Goal: Check status: Check status

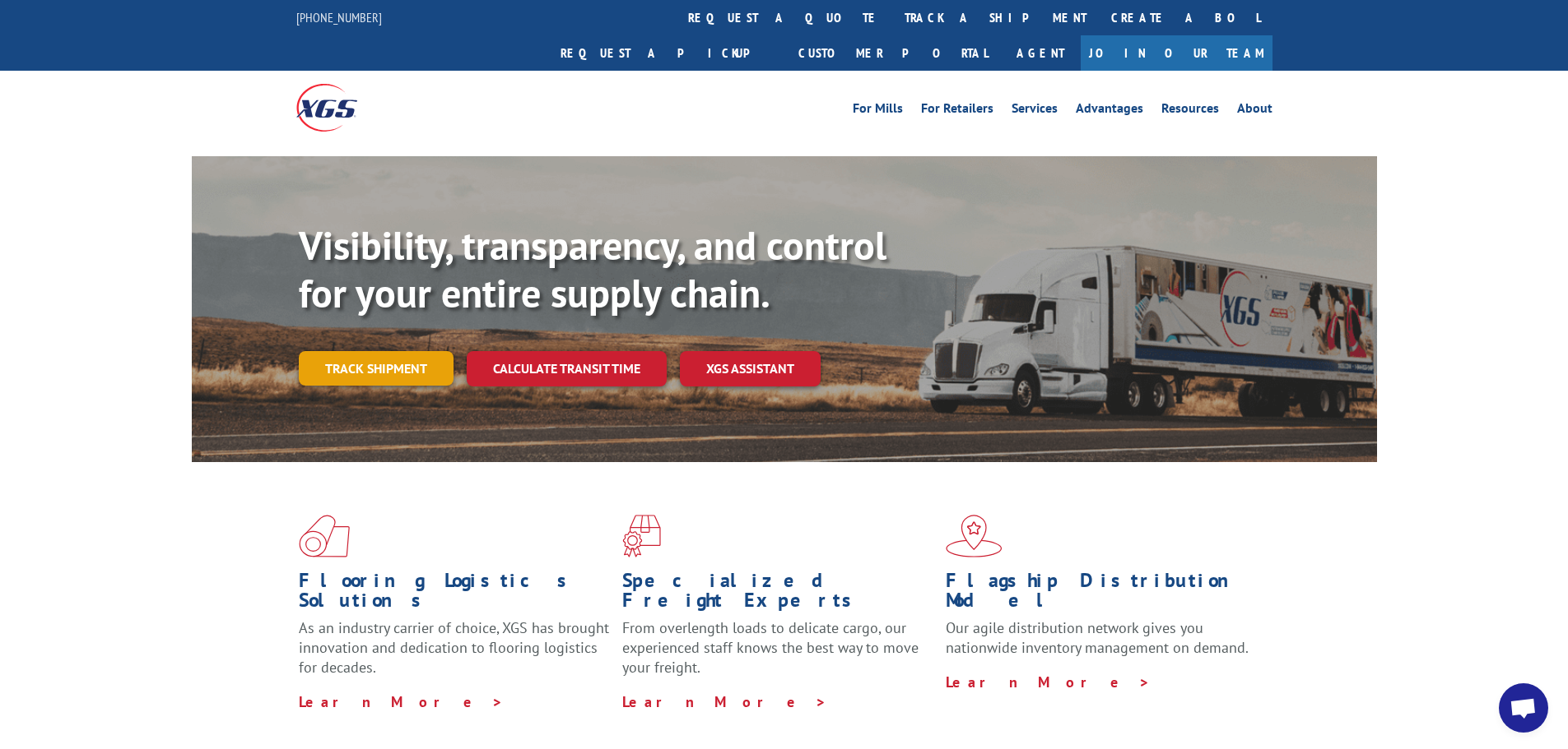
click at [371, 351] on link "Track shipment" at bounding box center [376, 368] width 155 height 35
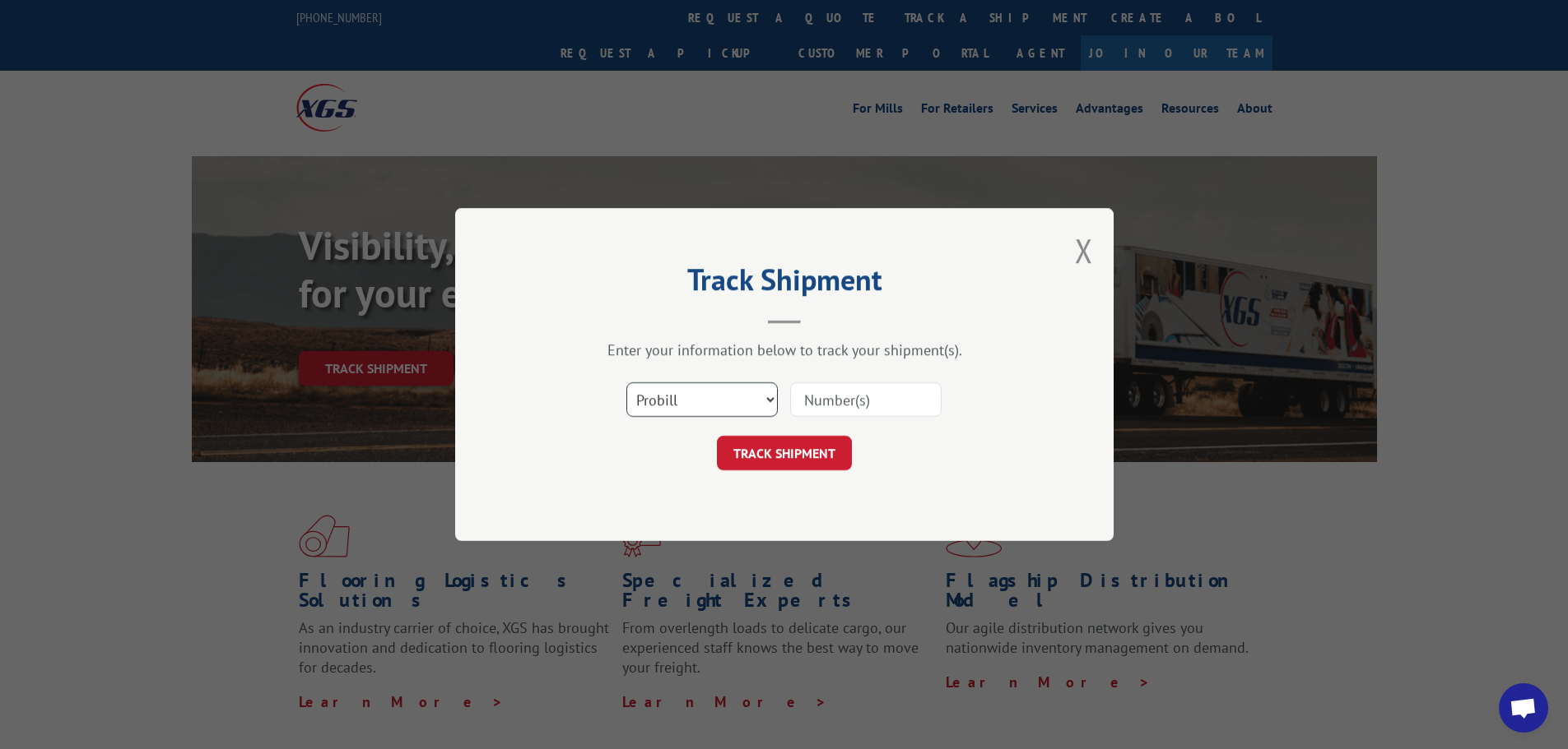
click at [718, 397] on select "Select category... Probill BOL PO" at bounding box center [702, 399] width 151 height 35
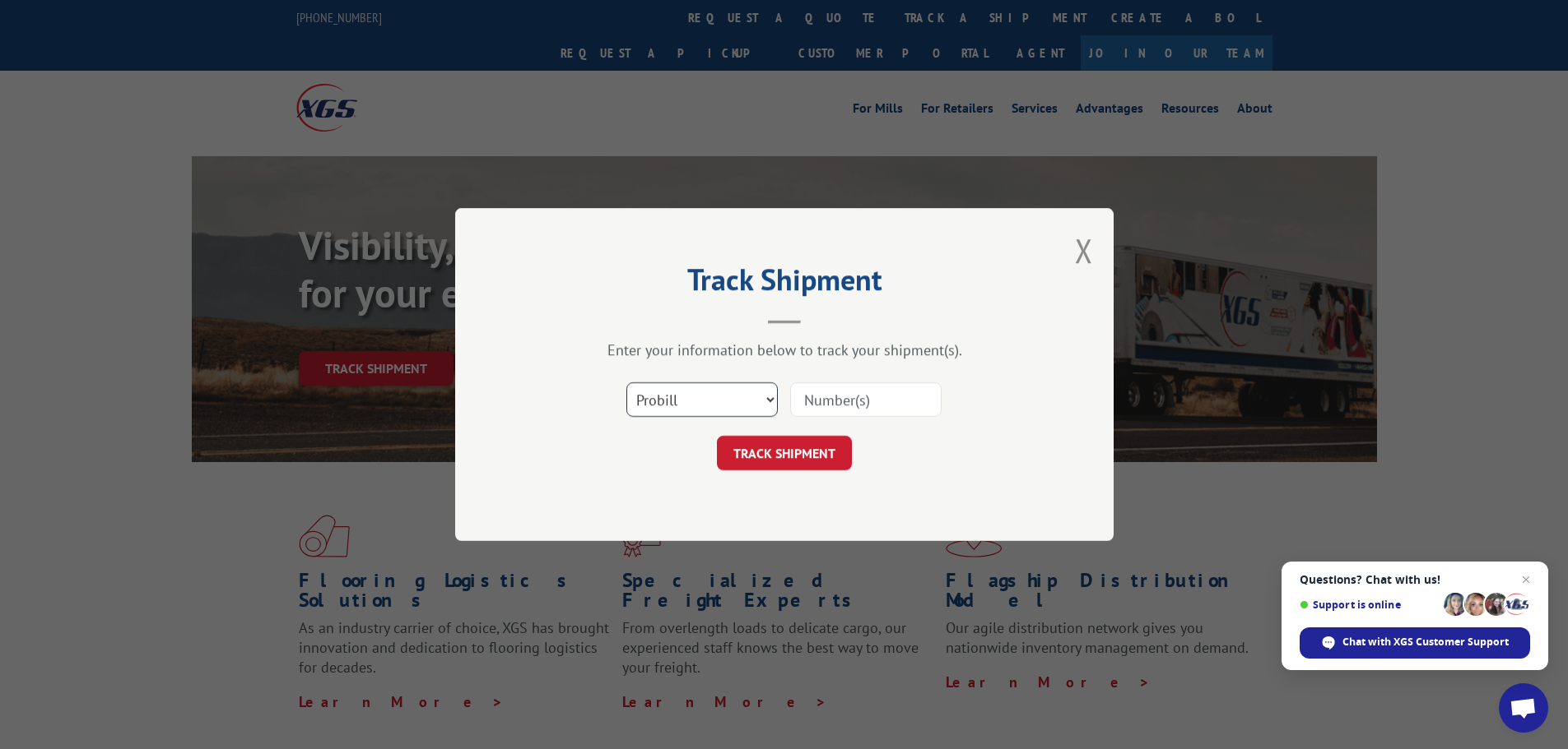
select select "po"
click at [626, 382] on select "Select category... Probill BOL PO" at bounding box center [702, 399] width 151 height 35
paste input "13537778"
type input "13537778"
click at [799, 446] on button "TRACK SHIPMENT" at bounding box center [784, 452] width 135 height 35
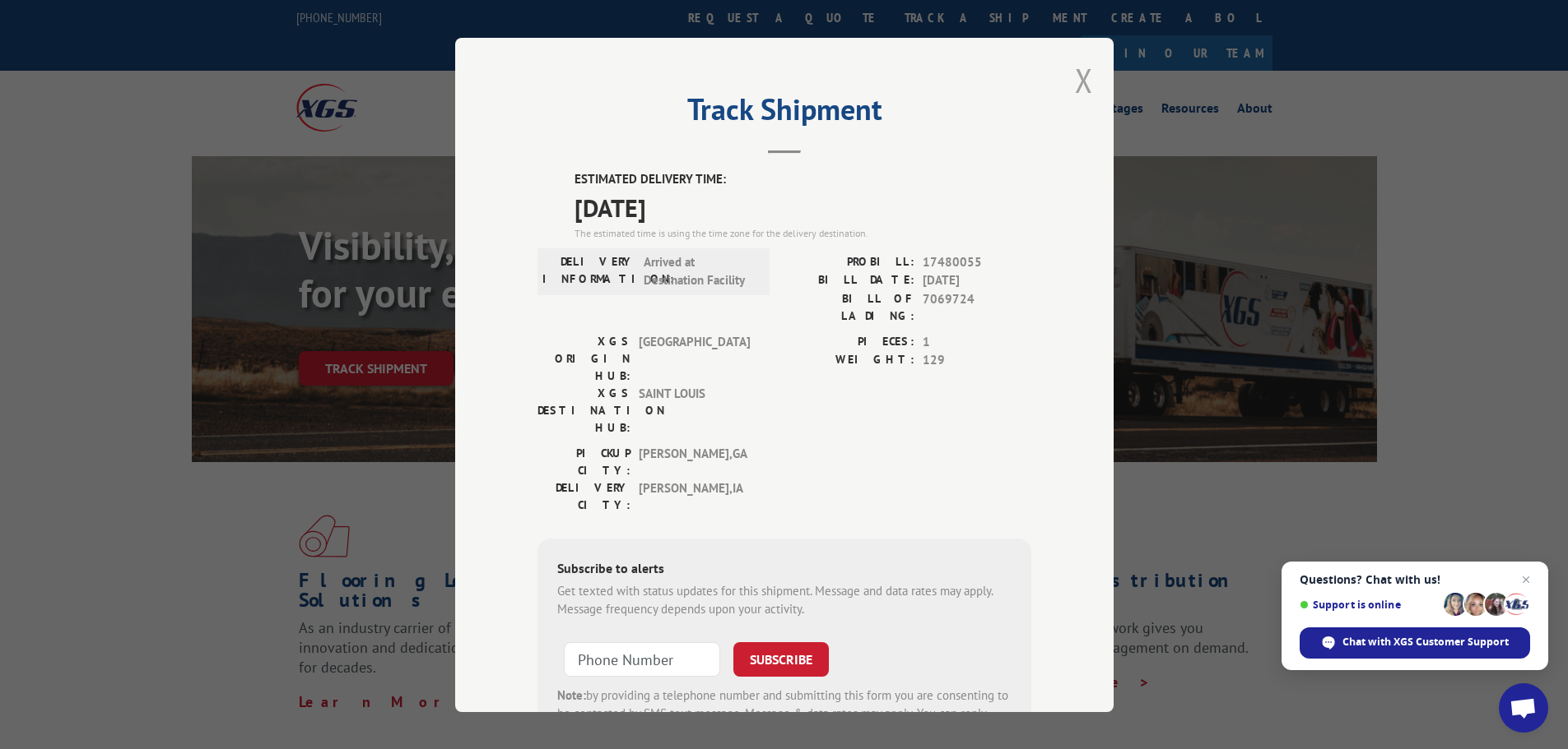
click at [1075, 81] on button "Close modal" at bounding box center [1083, 80] width 18 height 43
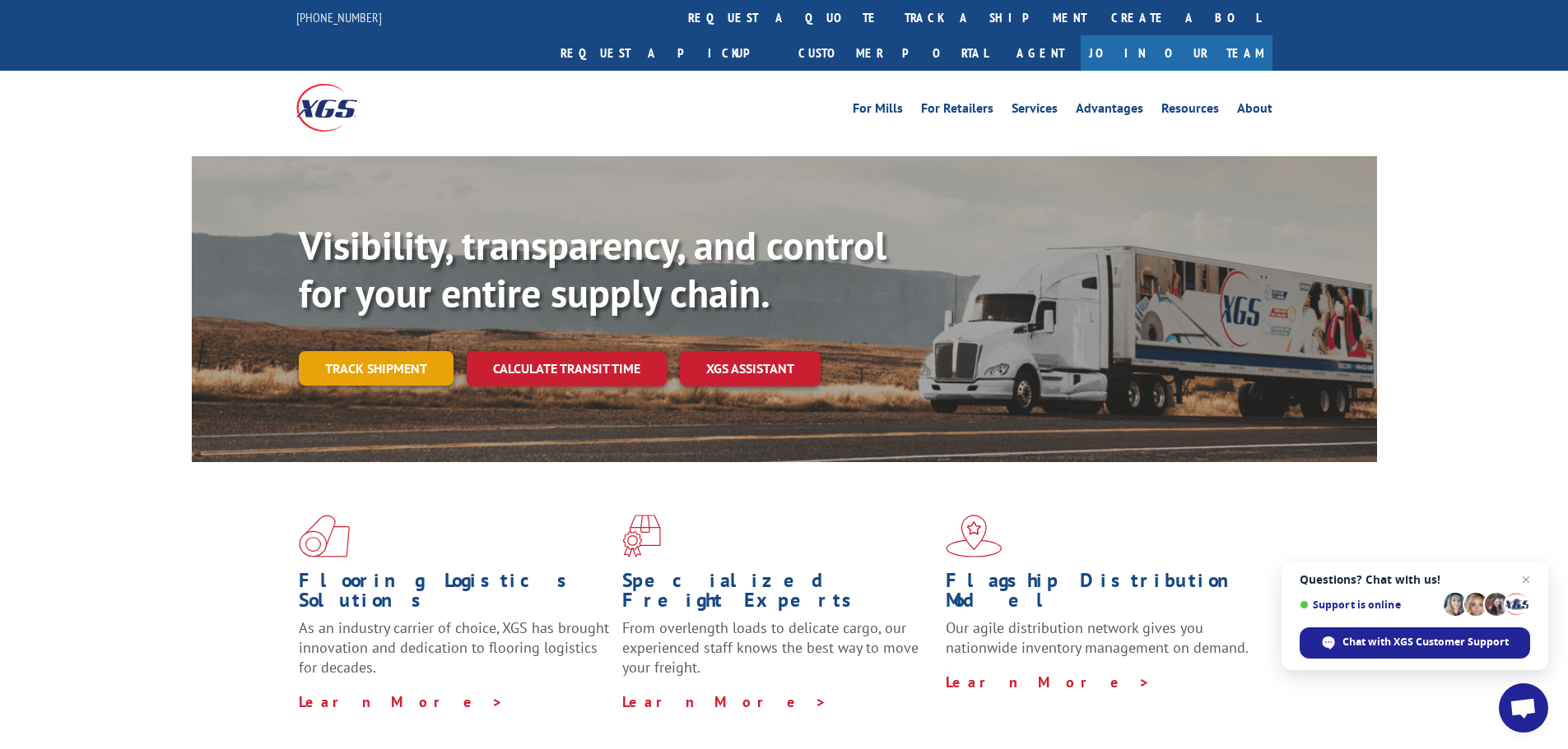
click at [376, 351] on link "Track shipment" at bounding box center [376, 368] width 155 height 35
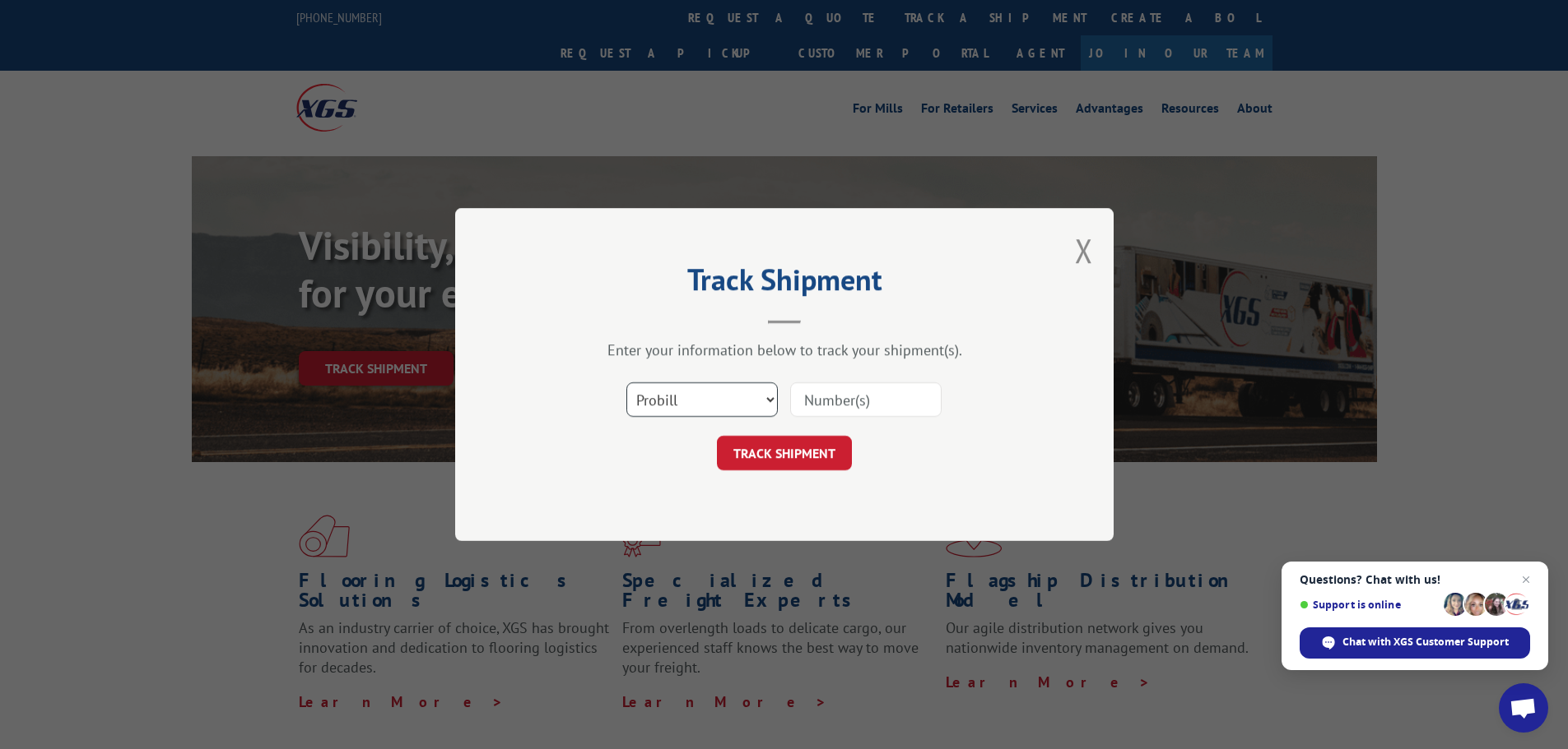
click at [736, 396] on select "Select category... Probill BOL PO" at bounding box center [702, 399] width 151 height 35
click at [656, 527] on div "Track Shipment Enter your information below to track your shipment(s). Select c…" at bounding box center [784, 374] width 658 height 333
click at [679, 394] on select "Select category... Probill BOL PO" at bounding box center [702, 399] width 151 height 35
select select "po"
click at [626, 382] on select "Select category... Probill BOL PO" at bounding box center [702, 399] width 151 height 35
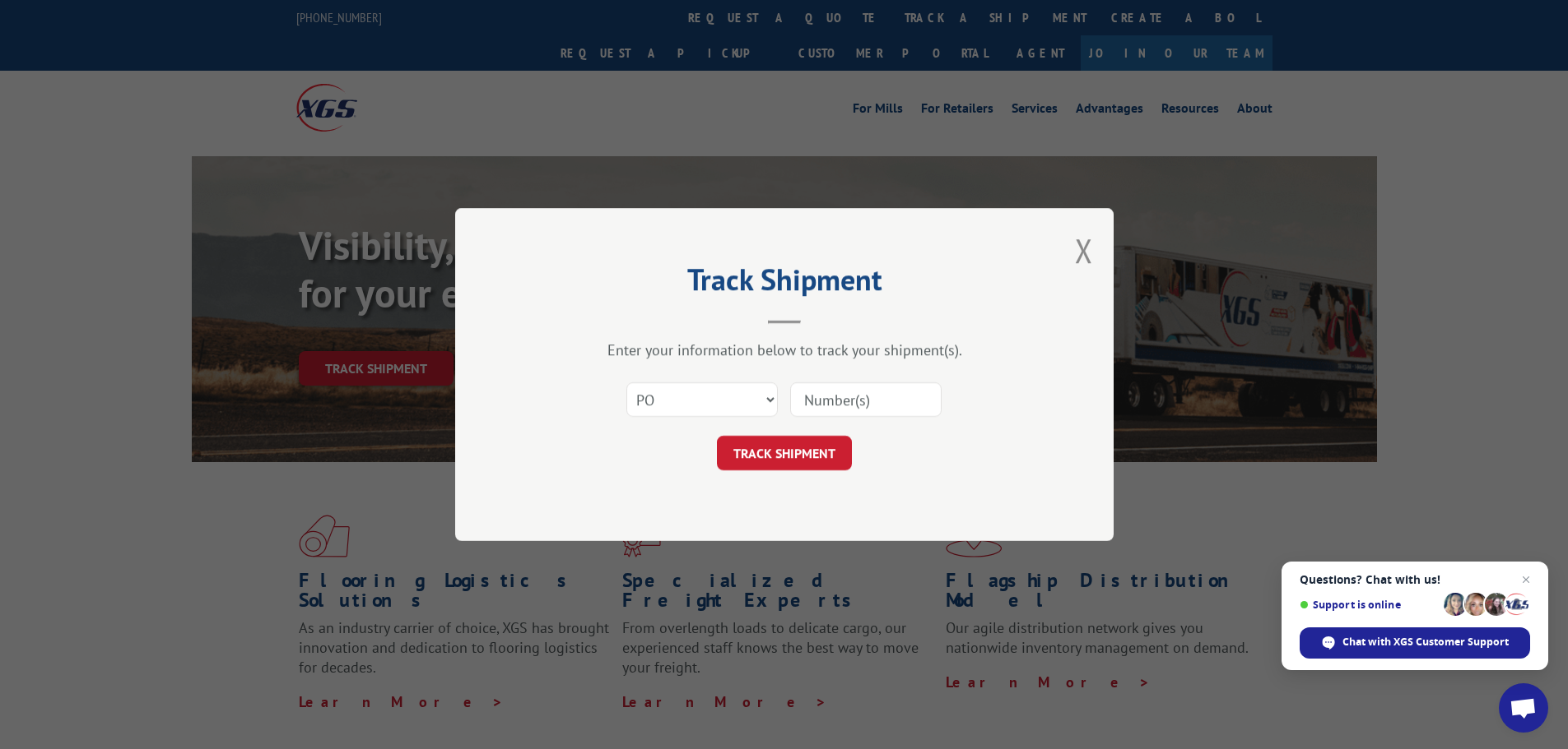
paste input "13537679"
type input "13537679"
click at [817, 454] on button "TRACK SHIPMENT" at bounding box center [784, 452] width 135 height 35
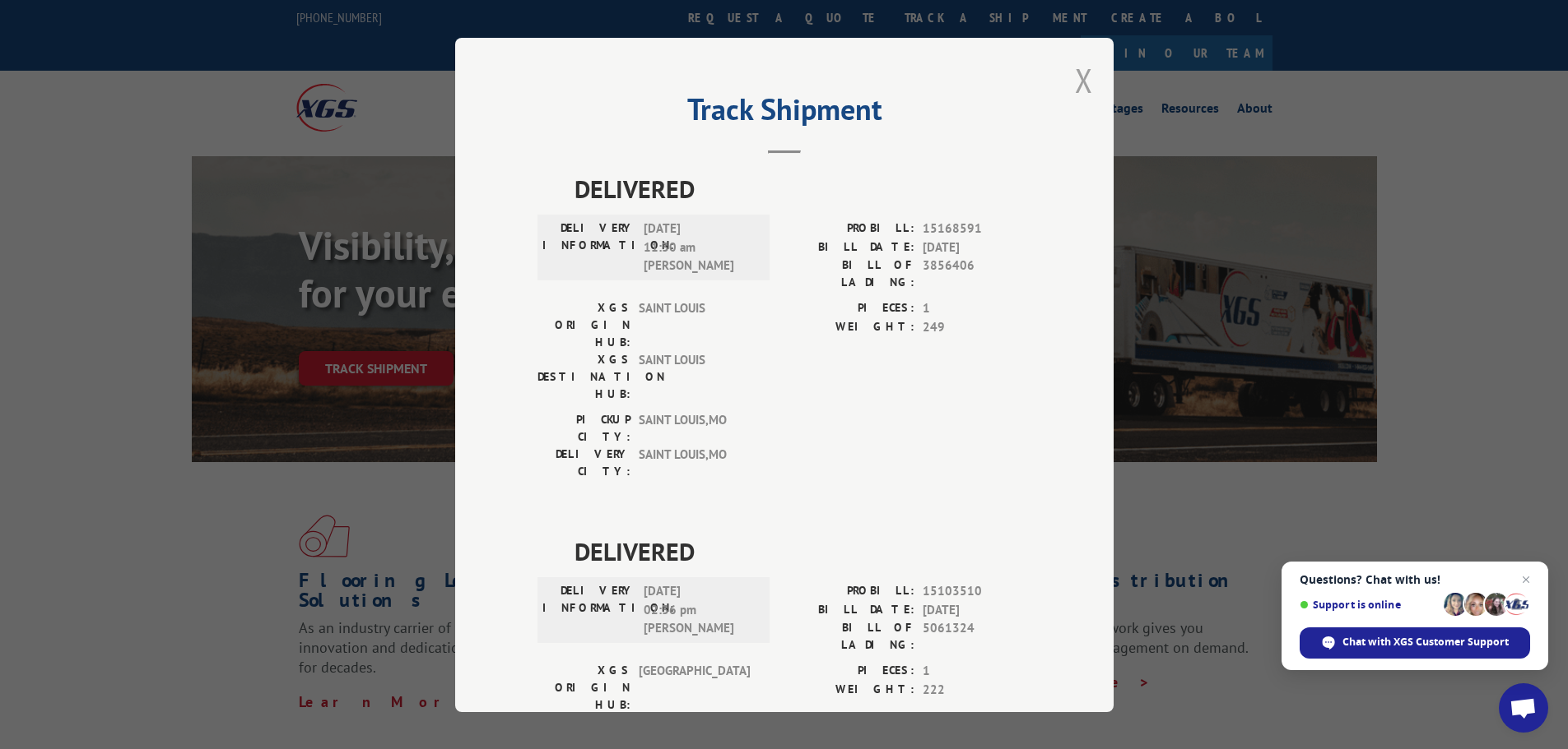
click at [1075, 81] on button "Close modal" at bounding box center [1083, 80] width 18 height 43
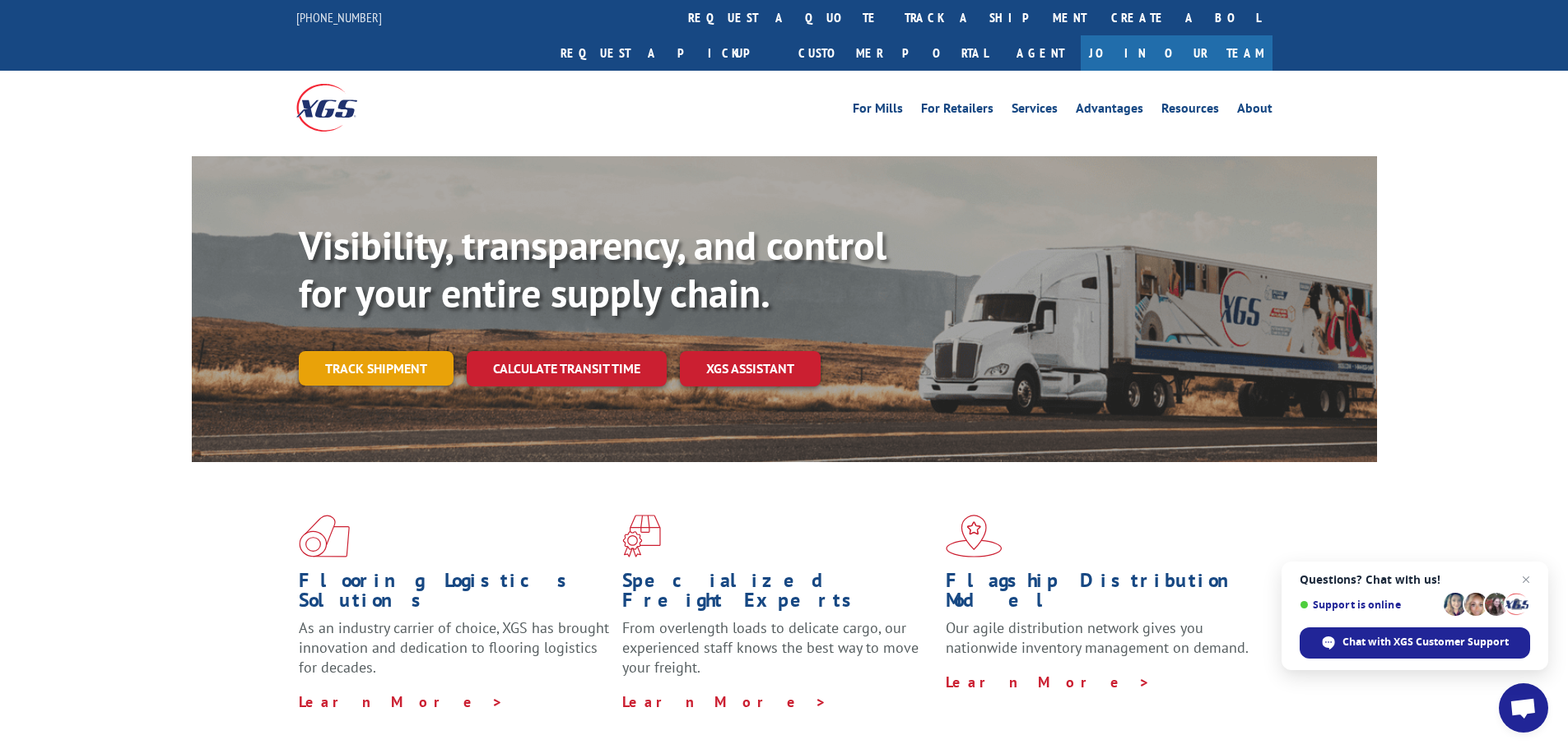
click at [373, 351] on link "Track shipment" at bounding box center [376, 368] width 155 height 35
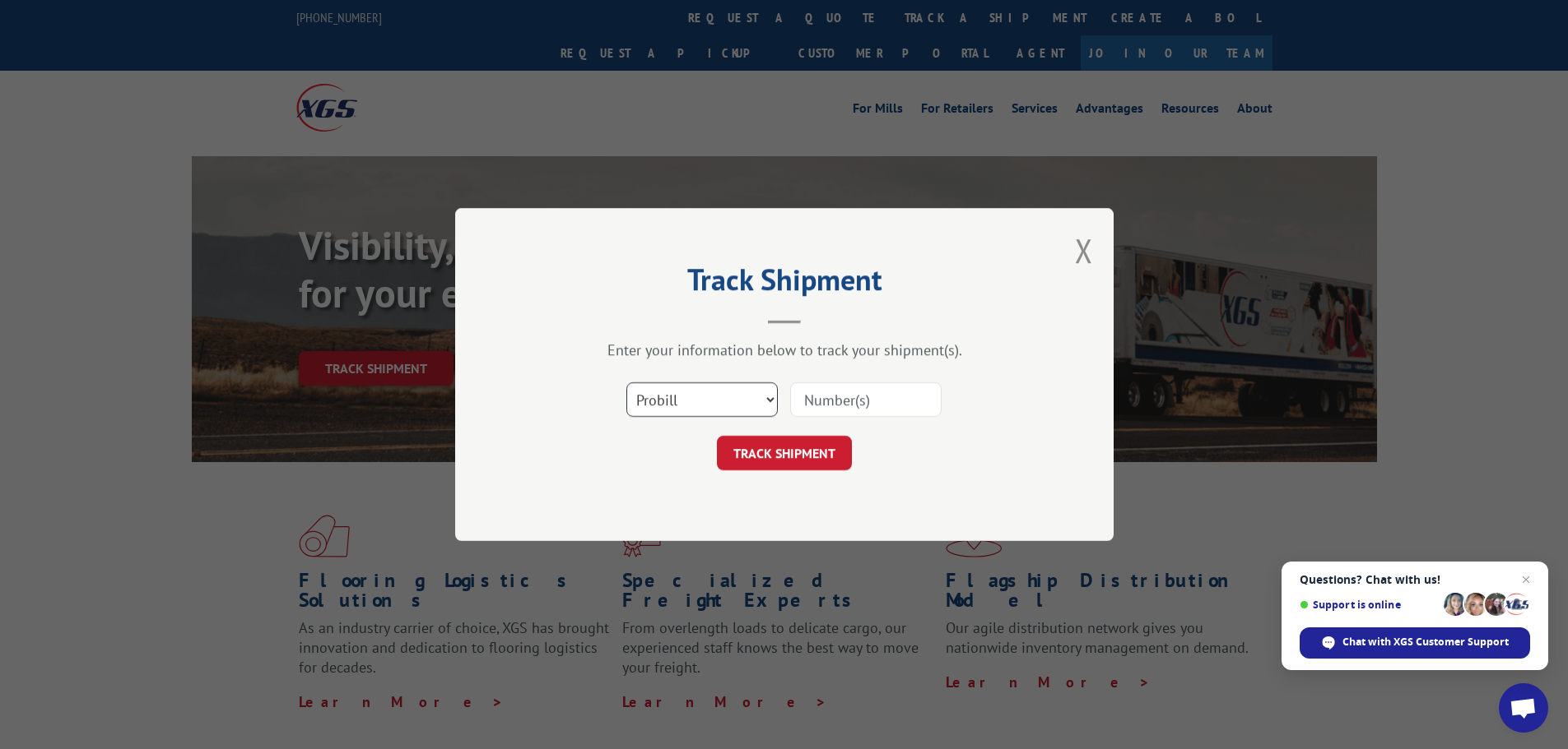
click at [648, 398] on select "Select category... Probill BOL PO" at bounding box center [702, 399] width 151 height 35
select select "po"
click at [626, 382] on select "Select category... Probill BOL PO" at bounding box center [702, 399] width 151 height 35
paste input "13537693"
type input "13537693"
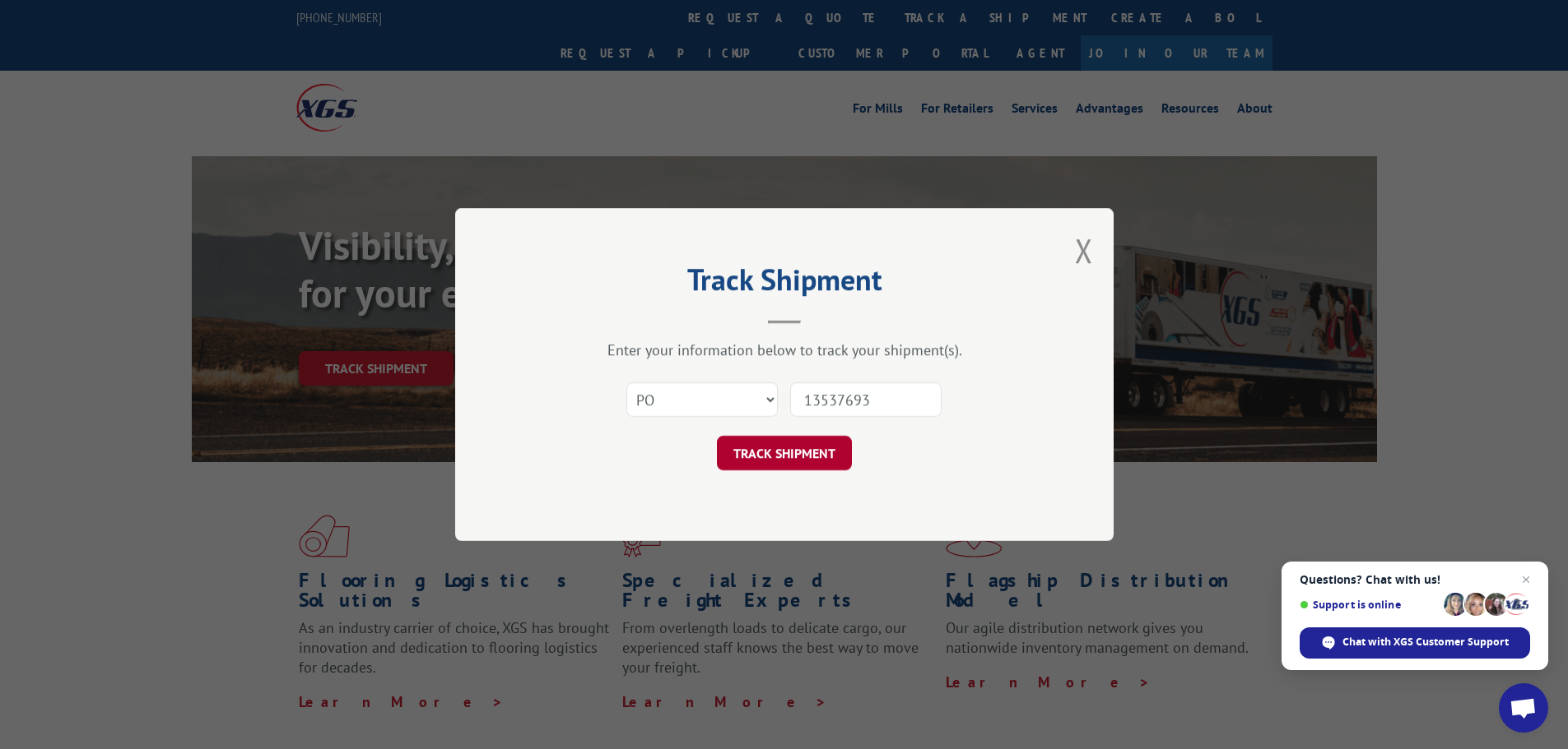
click at [827, 449] on button "TRACK SHIPMENT" at bounding box center [784, 452] width 135 height 35
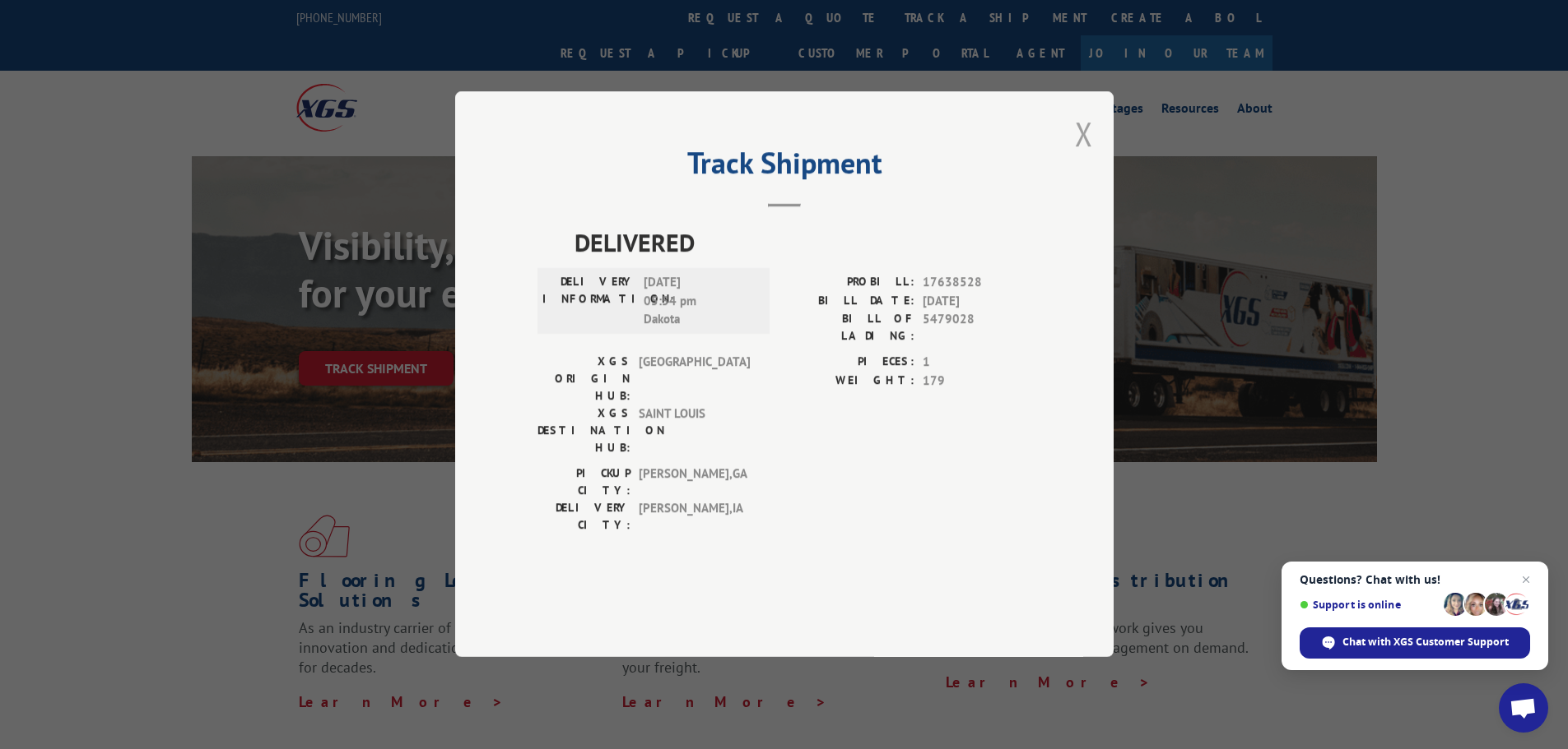
click at [1091, 156] on button "Close modal" at bounding box center [1083, 133] width 18 height 43
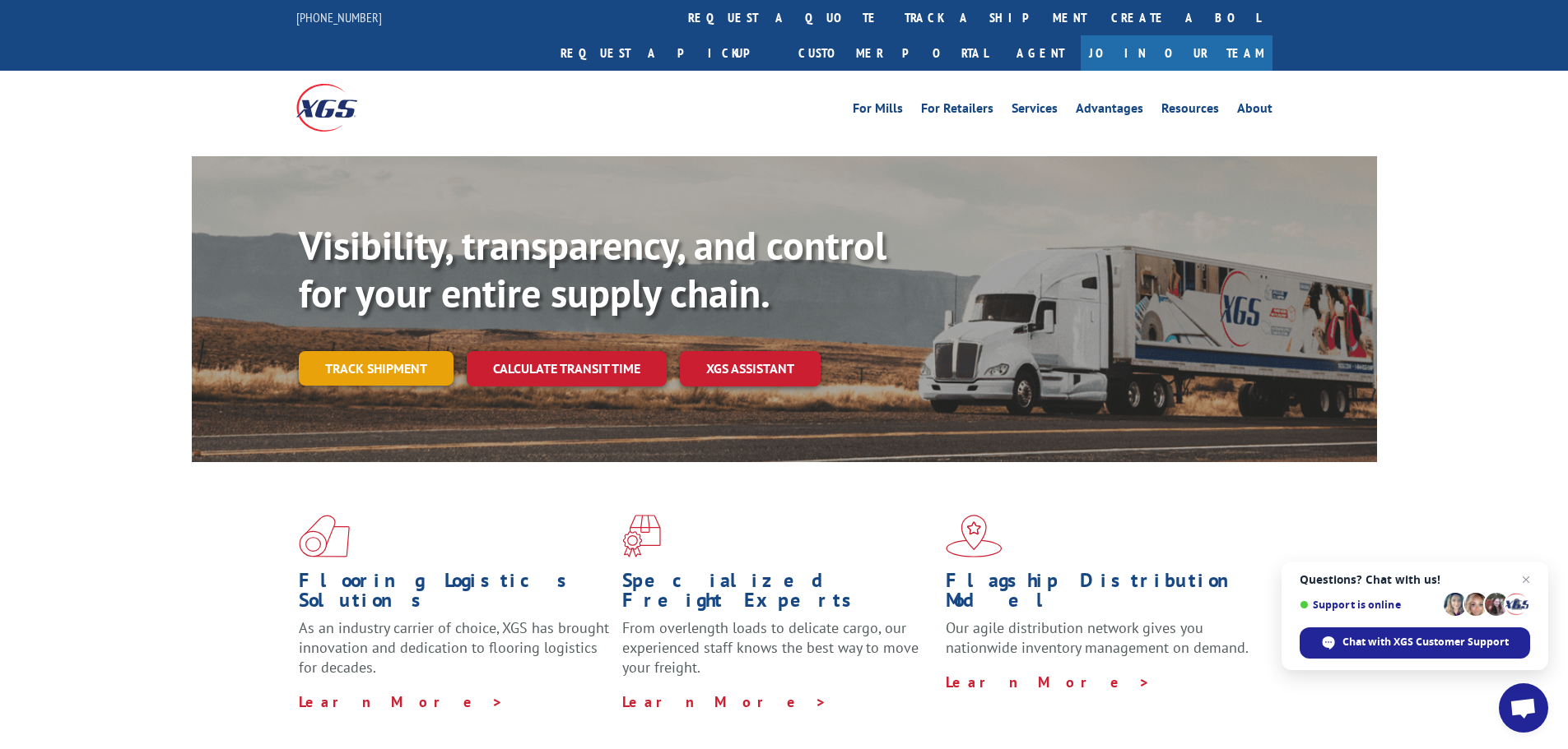
click at [415, 351] on link "Track shipment" at bounding box center [376, 368] width 155 height 35
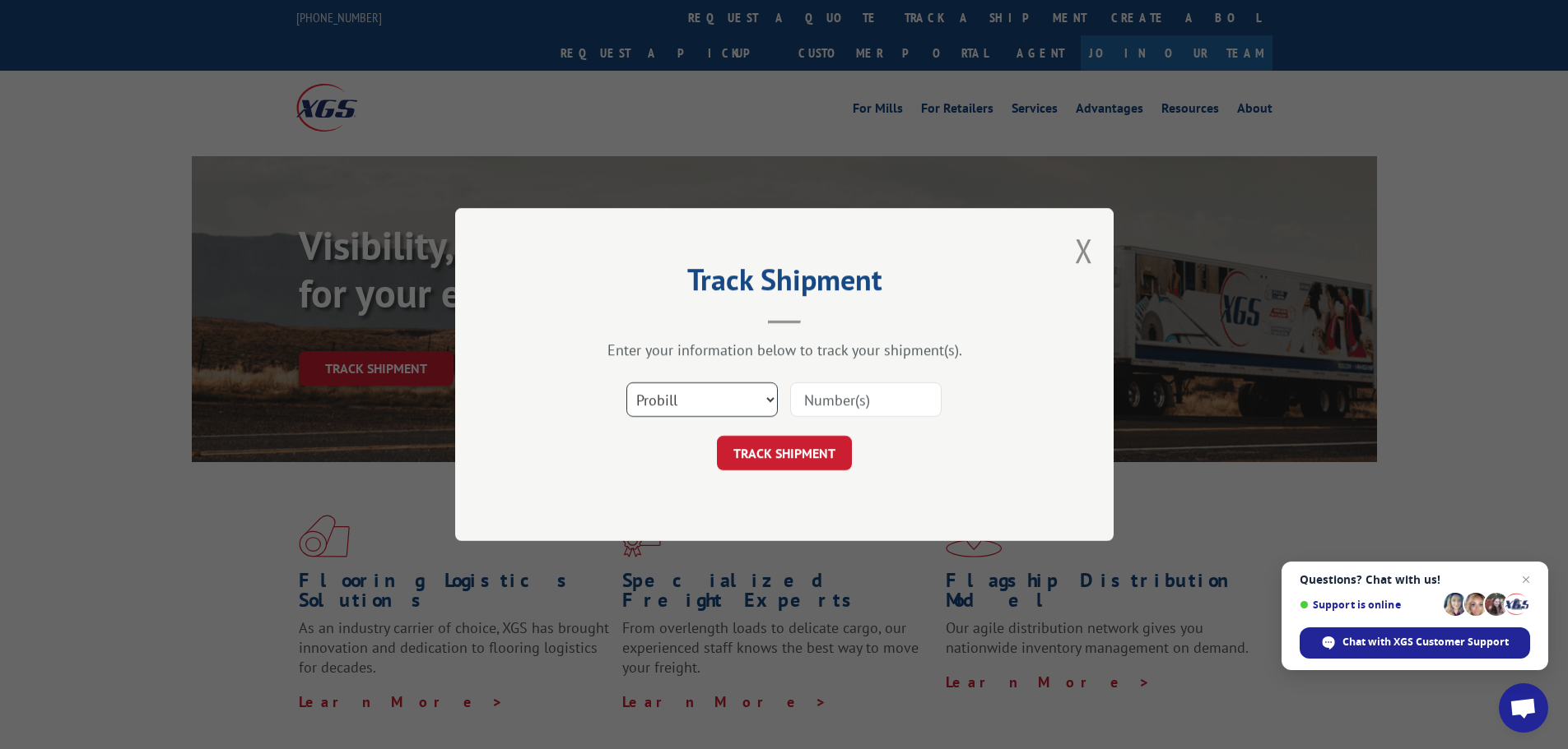
click at [687, 393] on select "Select category... Probill BOL PO" at bounding box center [702, 399] width 151 height 35
select select "po"
click at [626, 382] on select "Select category... Probill BOL PO" at bounding box center [702, 399] width 151 height 35
paste input "13537692"
type input "13537692"
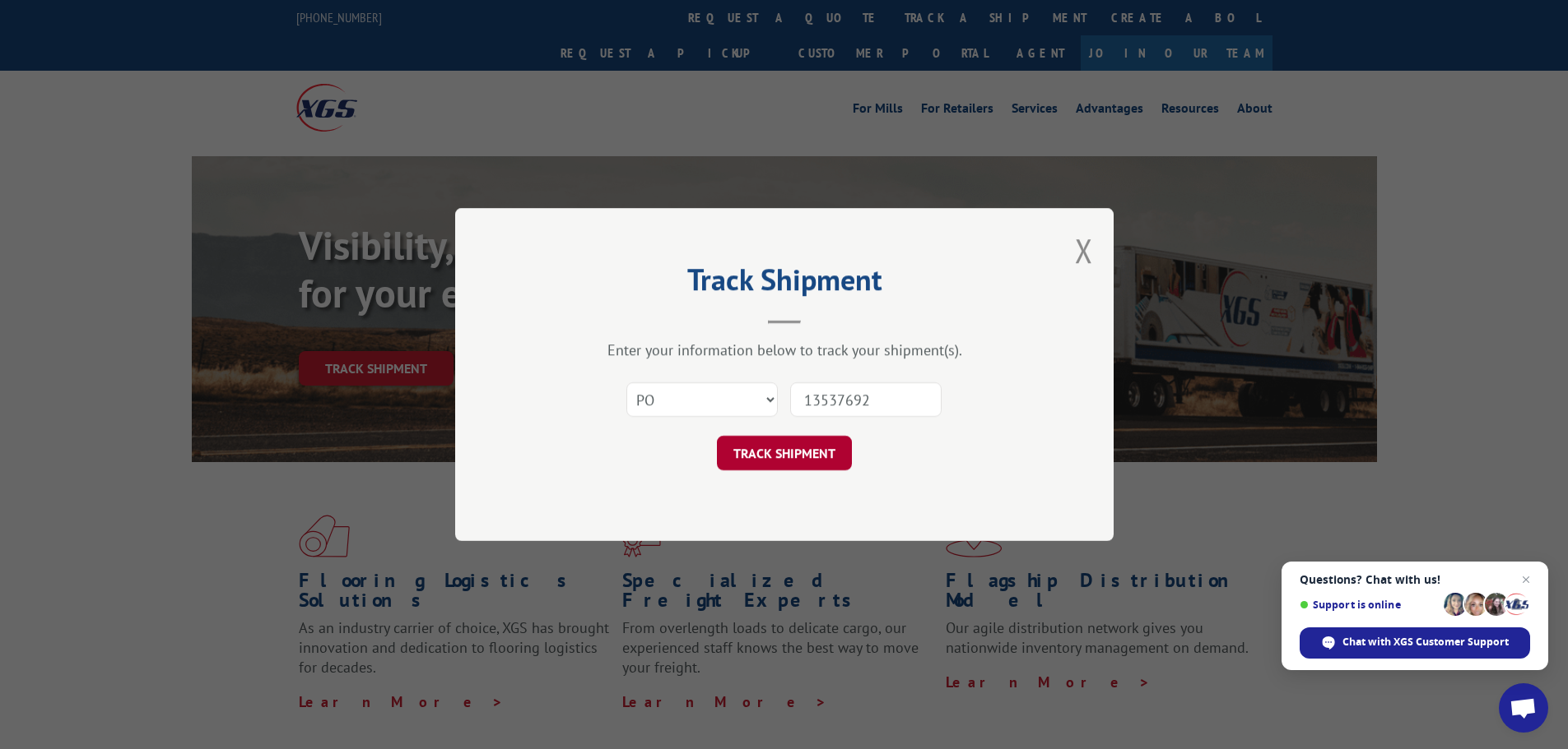
click at [827, 447] on button "TRACK SHIPMENT" at bounding box center [784, 452] width 135 height 35
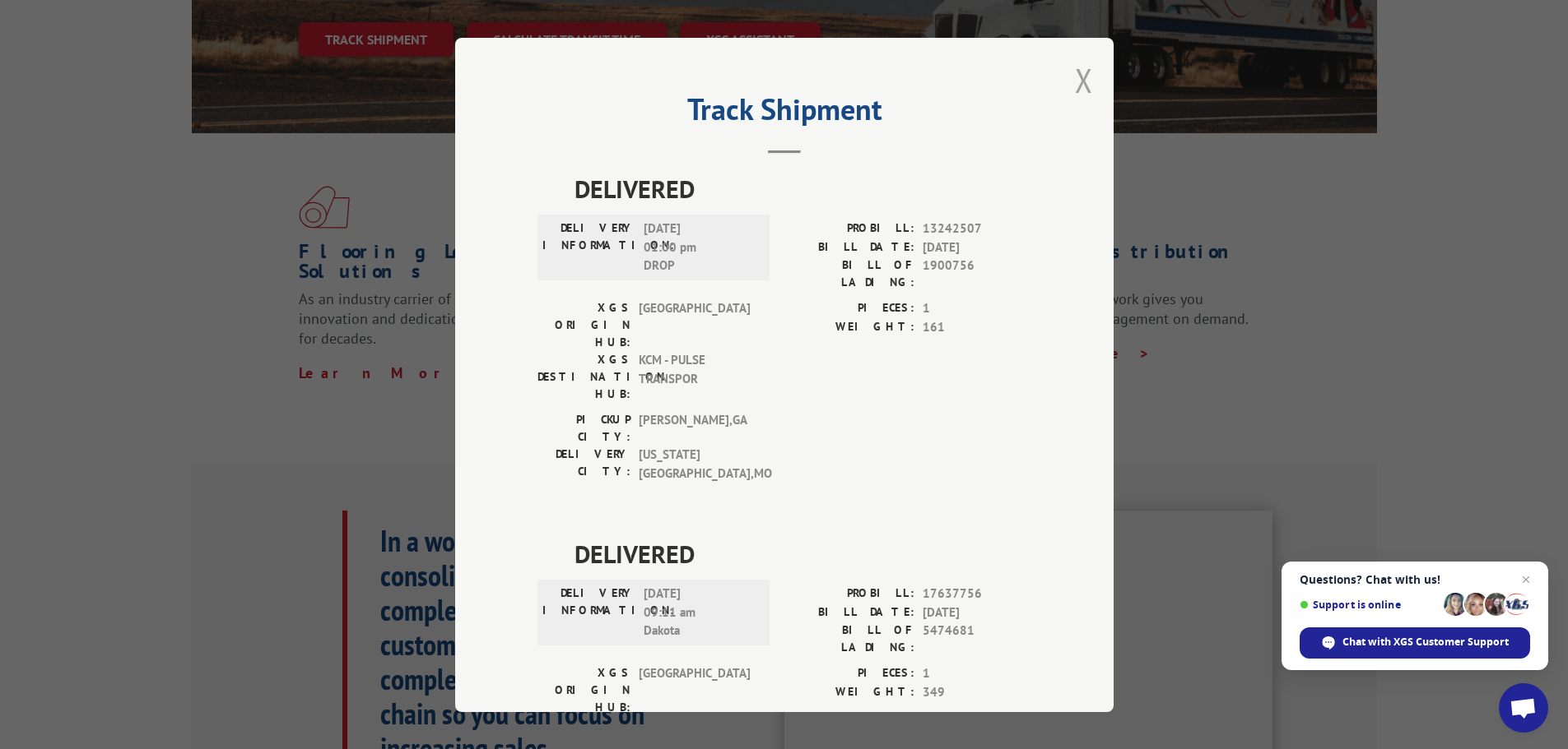
click at [1075, 76] on button "Close modal" at bounding box center [1083, 80] width 18 height 43
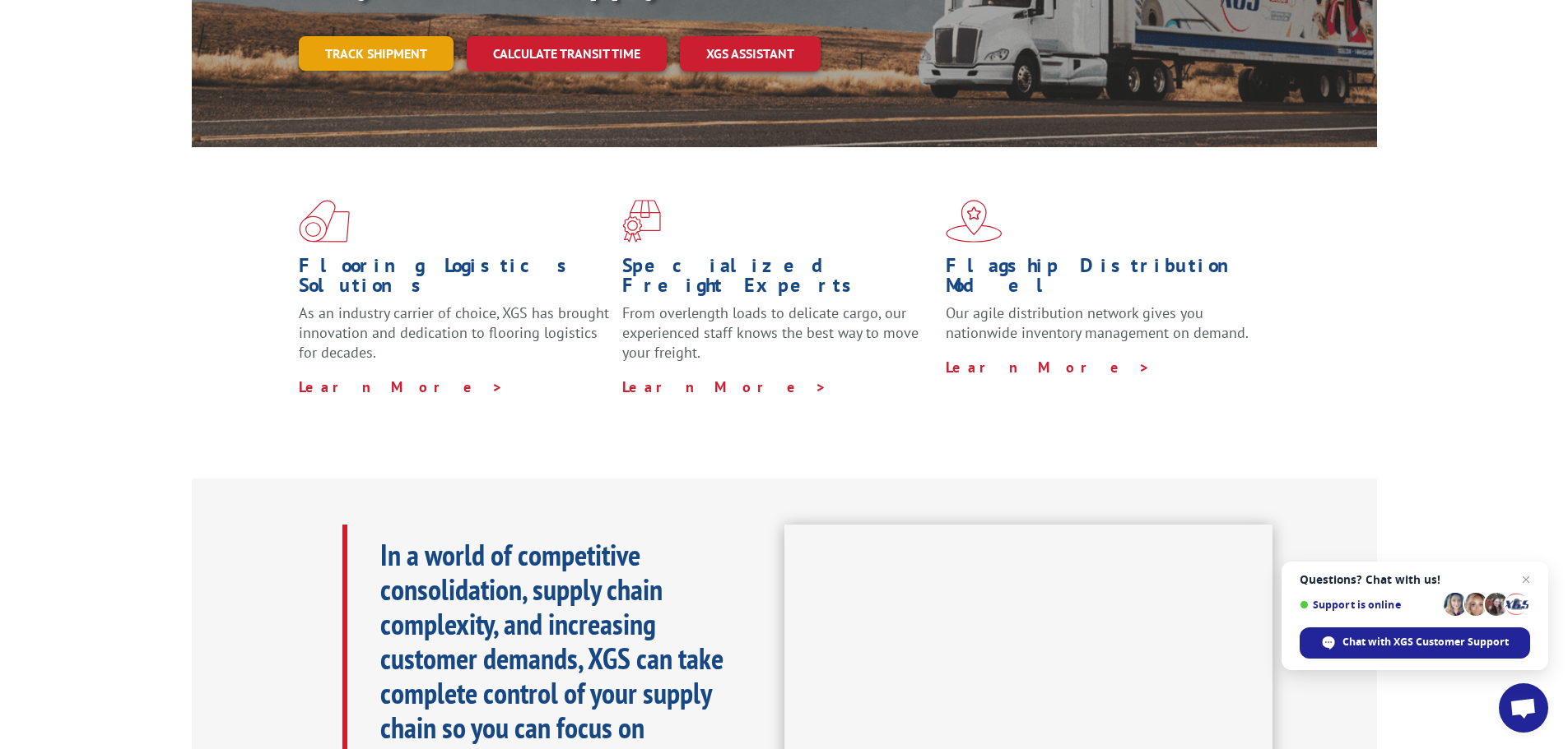
click at [415, 36] on link "Track shipment" at bounding box center [376, 53] width 155 height 35
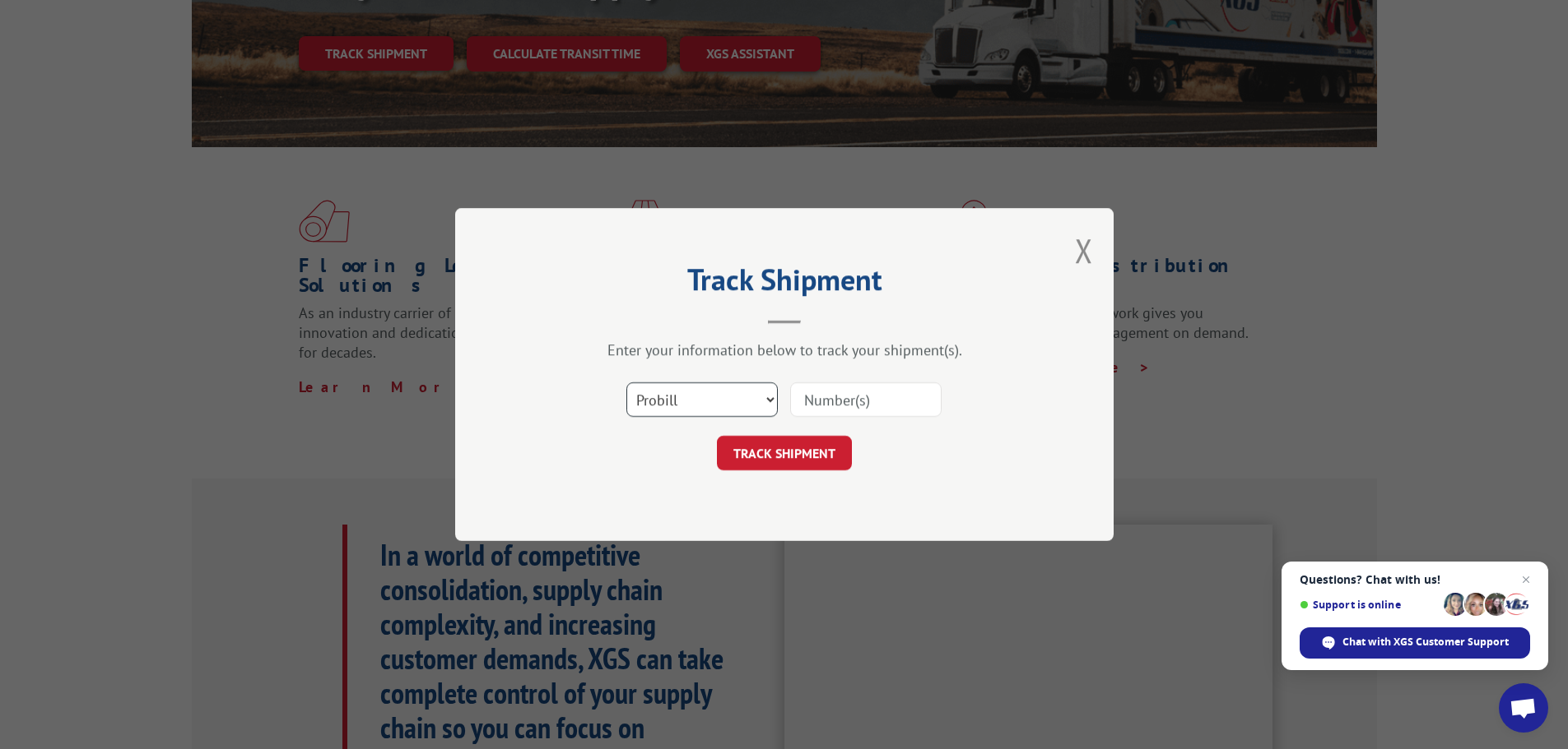
click at [747, 397] on select "Select category... Probill BOL PO" at bounding box center [702, 399] width 151 height 35
select select "po"
click at [626, 382] on select "Select category... Probill BOL PO" at bounding box center [702, 399] width 151 height 35
paste input "13537698"
type input "13537698"
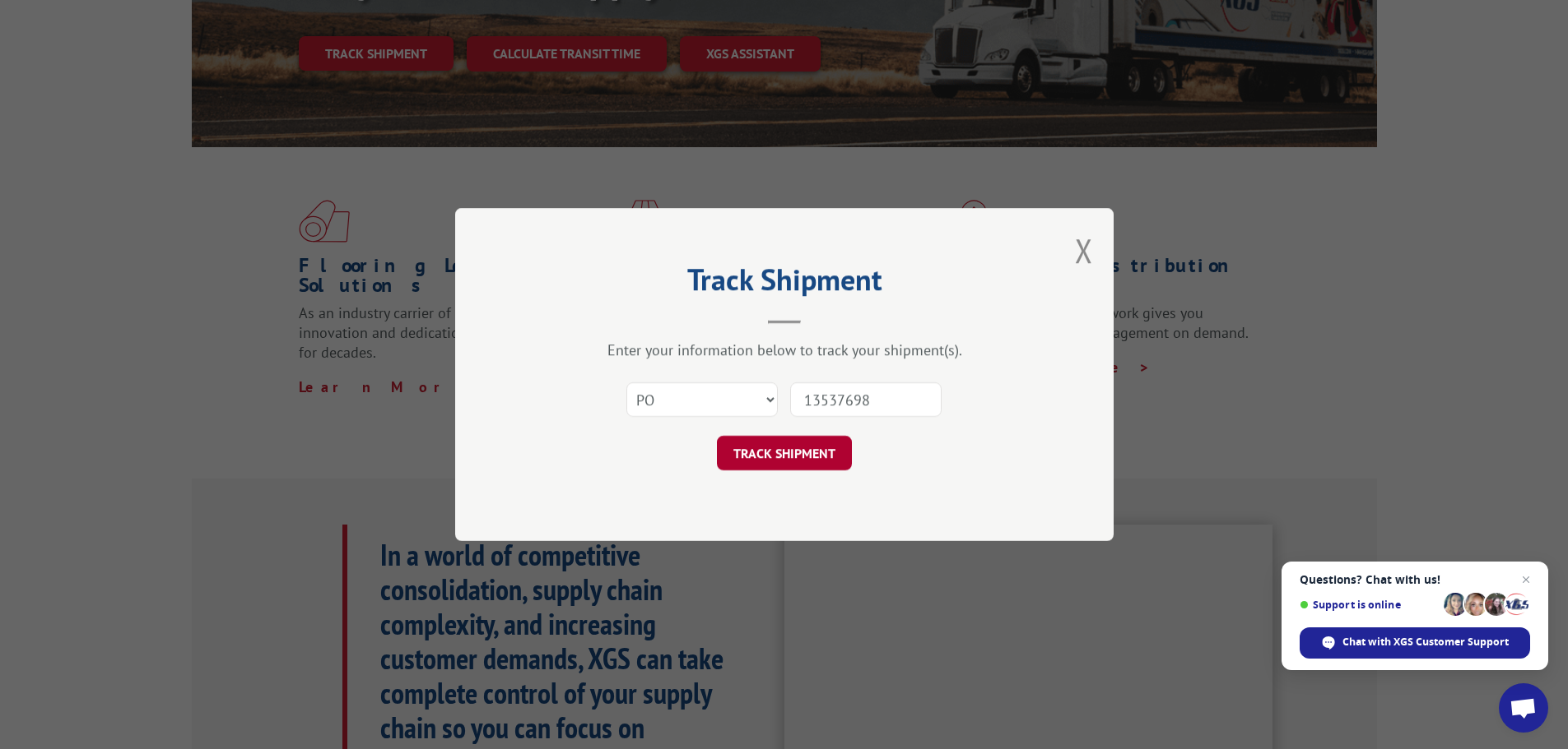
click at [811, 448] on button "TRACK SHIPMENT" at bounding box center [784, 452] width 135 height 35
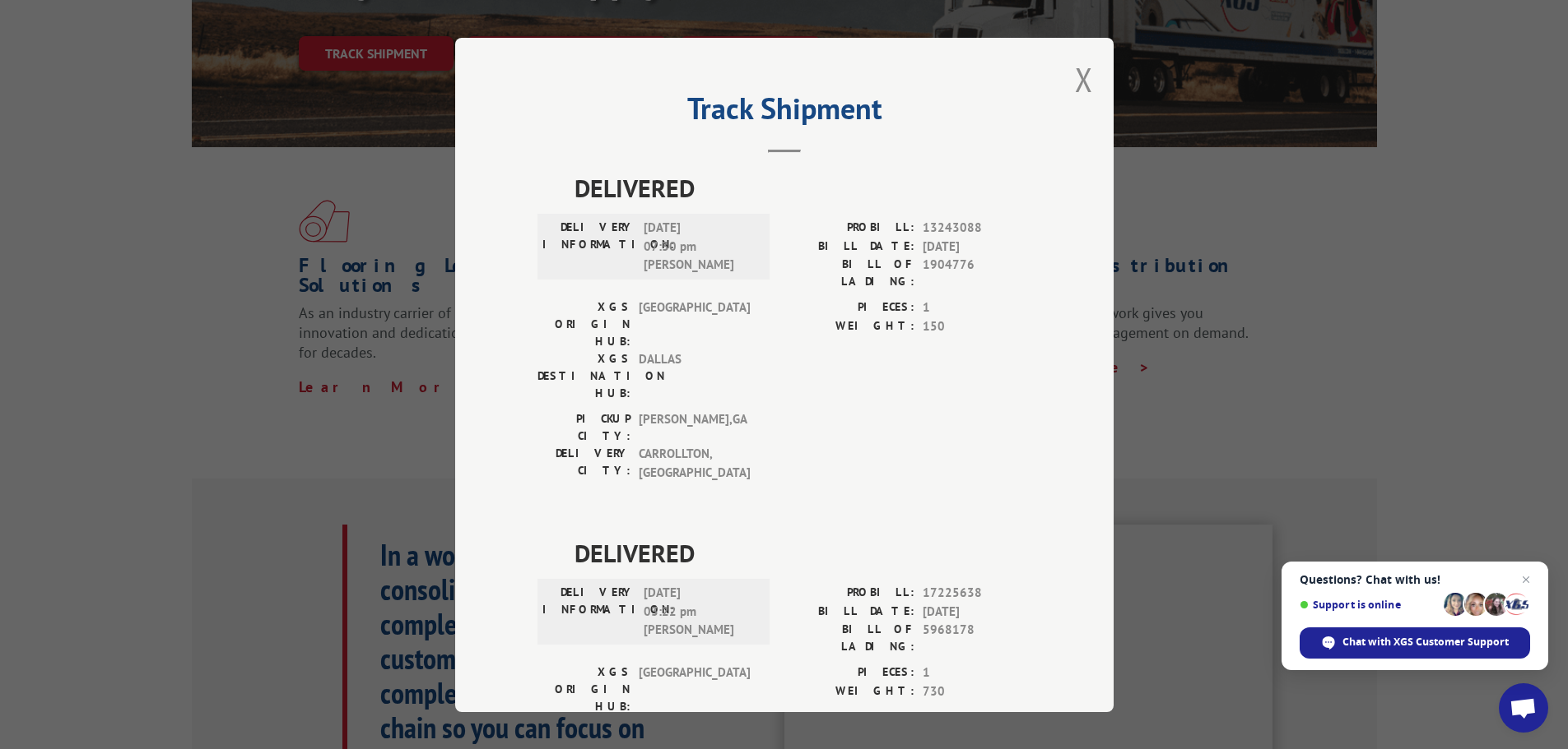
scroll to position [0, 0]
click at [1075, 89] on button "Close modal" at bounding box center [1083, 80] width 18 height 43
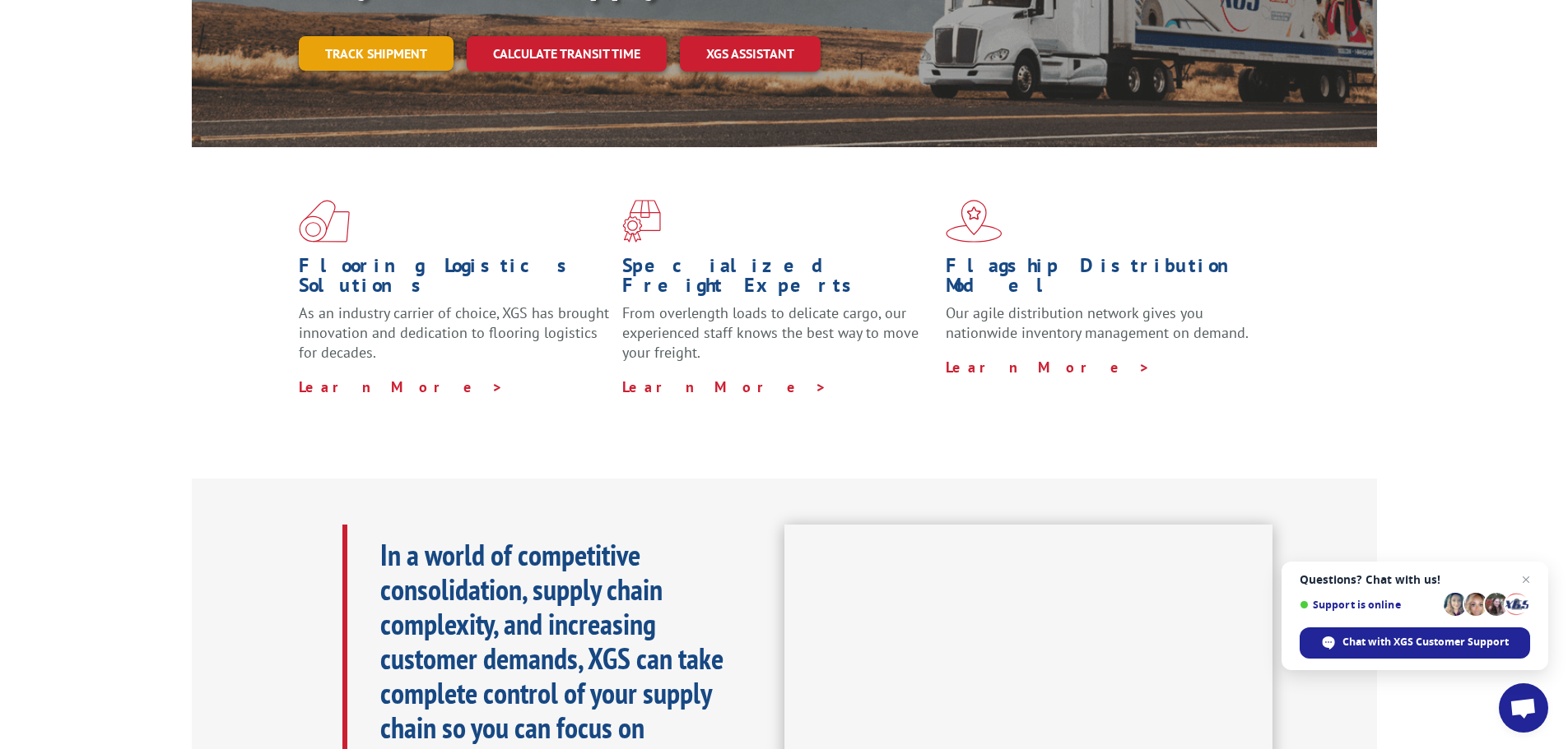
click at [389, 36] on link "Track shipment" at bounding box center [376, 53] width 155 height 35
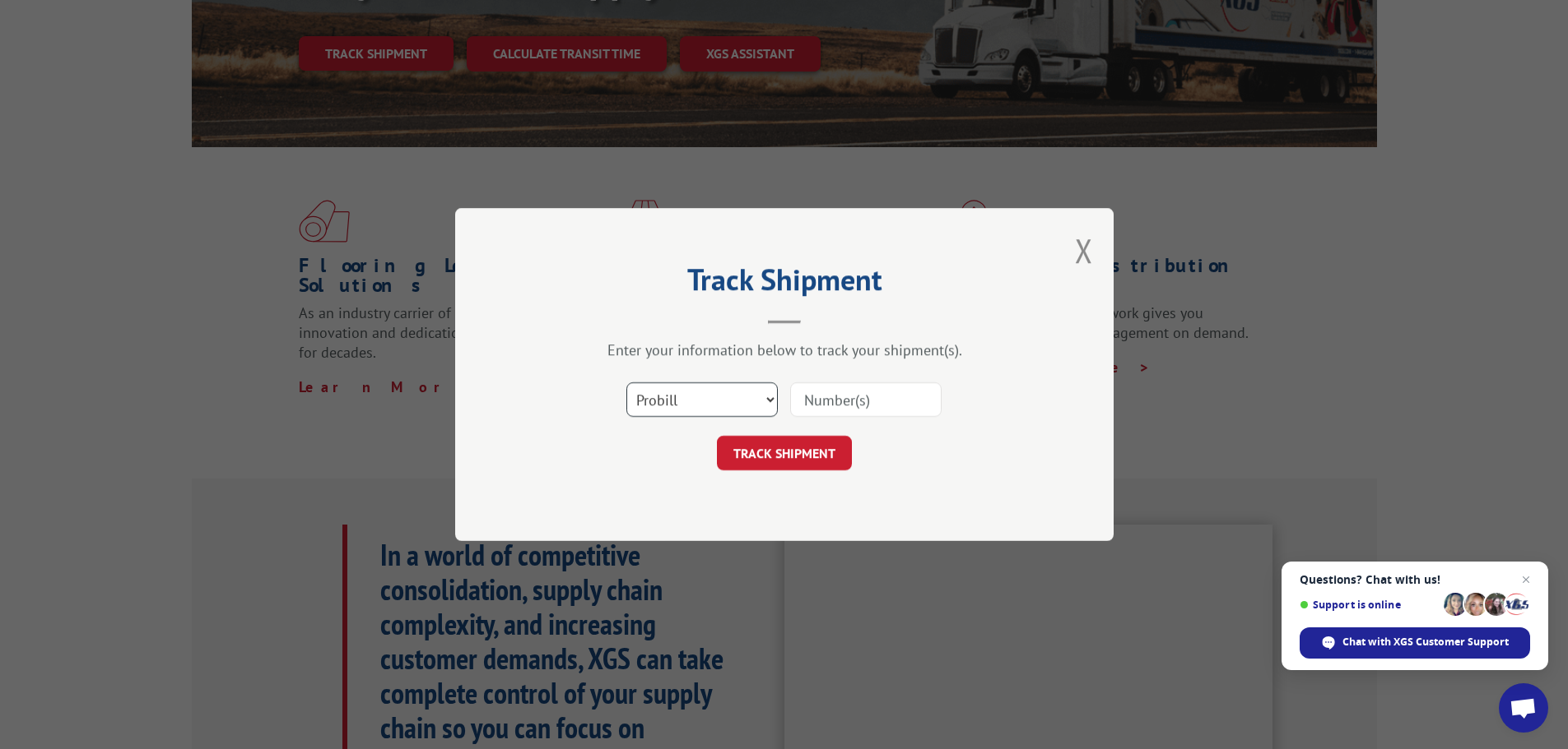
click at [726, 392] on select "Select category... Probill BOL PO" at bounding box center [702, 399] width 151 height 35
select select "po"
click at [626, 382] on select "Select category... Probill BOL PO" at bounding box center [702, 399] width 151 height 35
paste input "13537700"
type input "13537700"
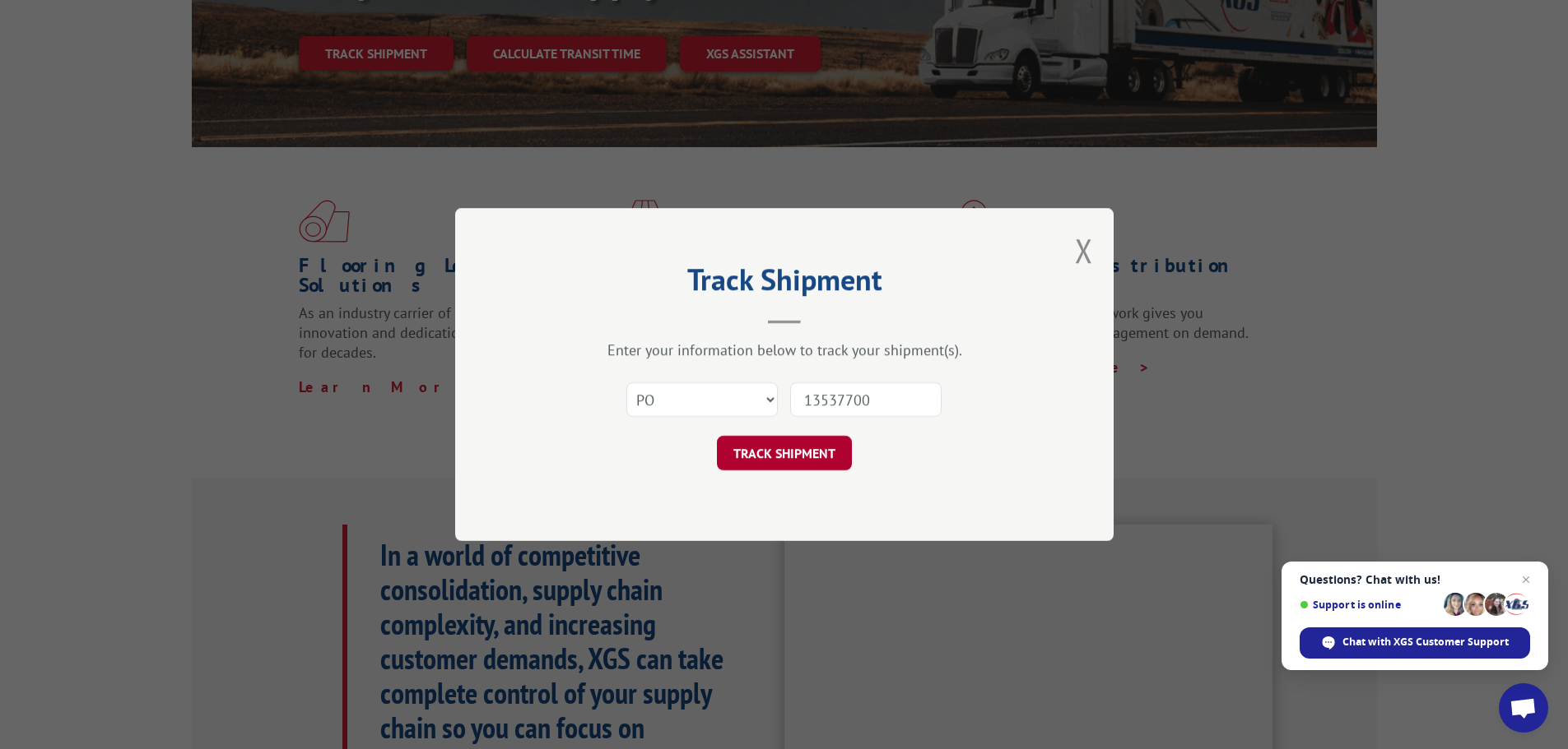
click at [824, 451] on button "TRACK SHIPMENT" at bounding box center [784, 452] width 135 height 35
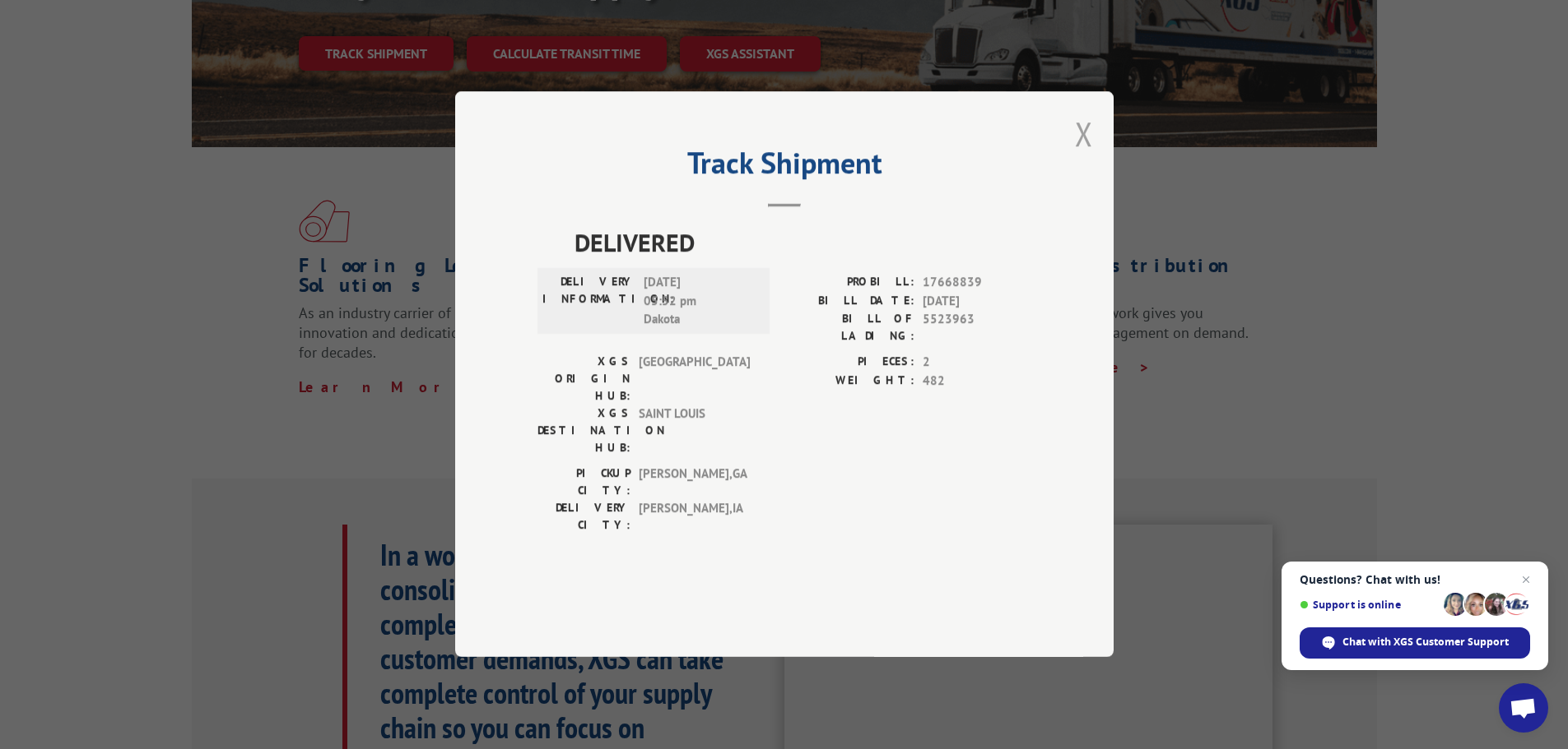
click at [1087, 156] on button "Close modal" at bounding box center [1083, 133] width 18 height 43
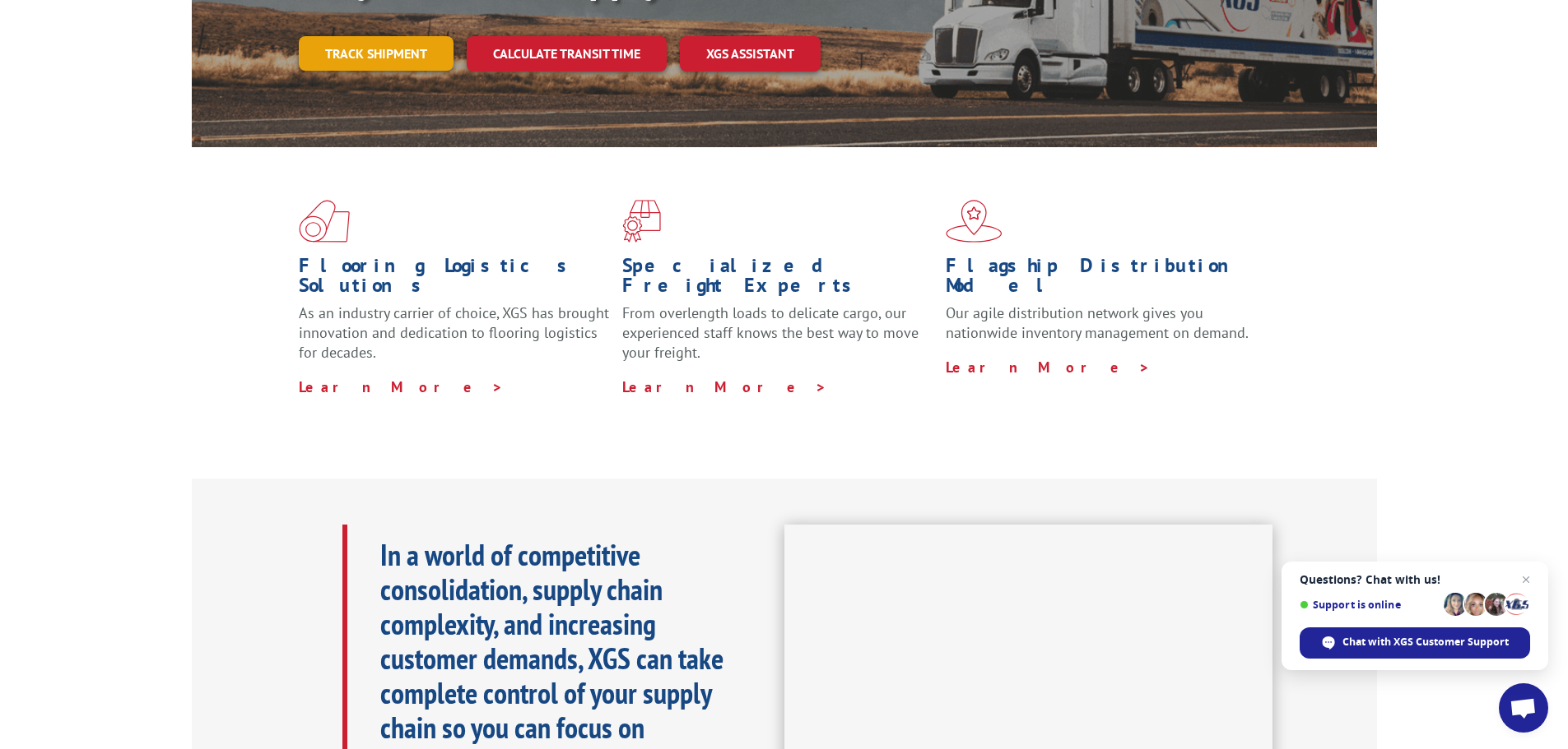
click at [379, 36] on link "Track shipment" at bounding box center [376, 53] width 155 height 35
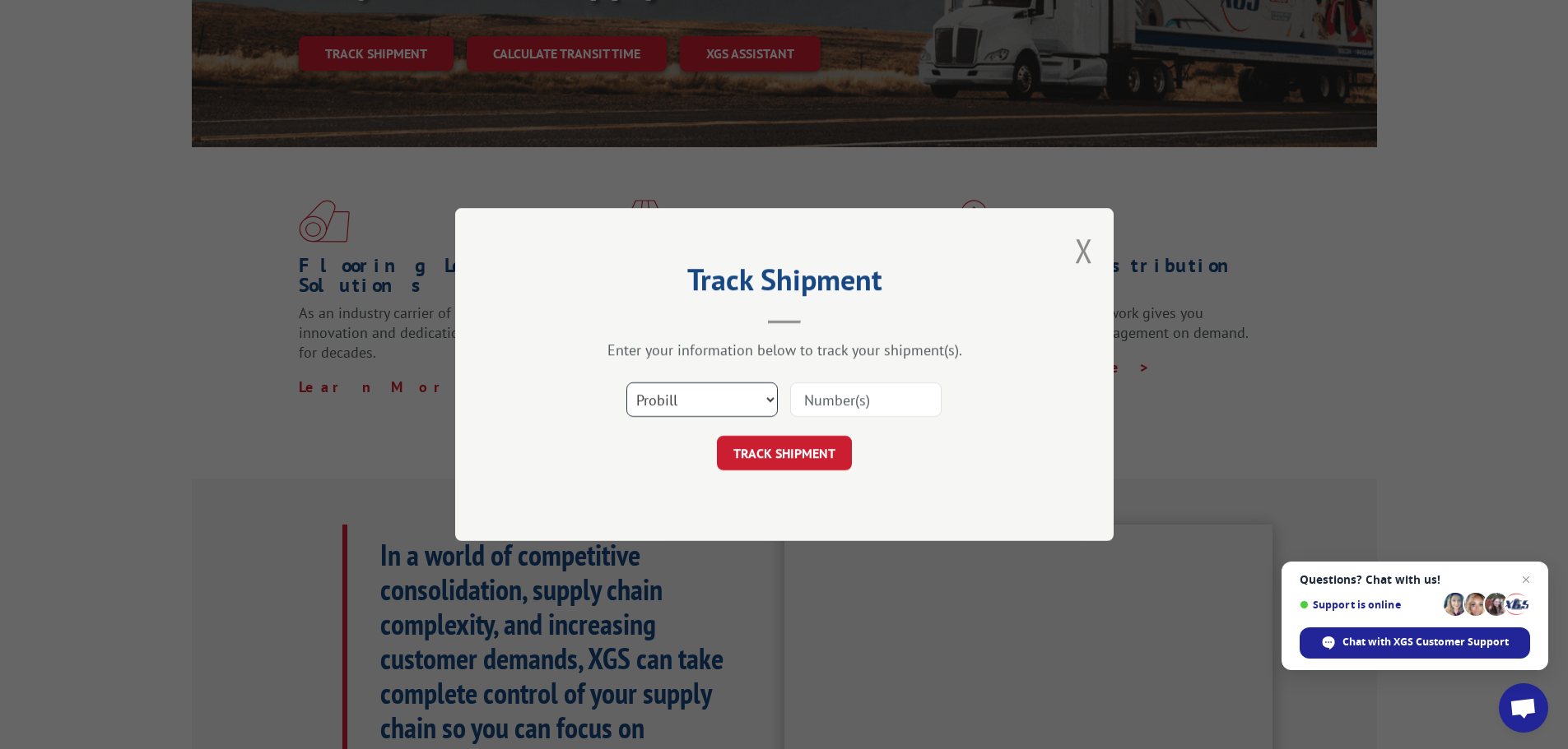
click at [678, 392] on select "Select category... Probill BOL PO" at bounding box center [702, 399] width 151 height 35
select select "po"
click at [626, 382] on select "Select category... Probill BOL PO" at bounding box center [702, 399] width 151 height 35
